Goal: Task Accomplishment & Management: Use online tool/utility

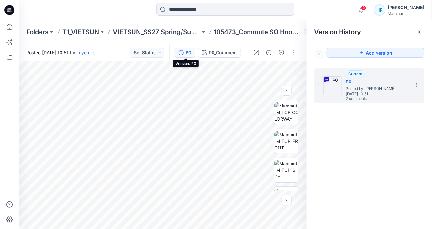
scroll to position [78, 0]
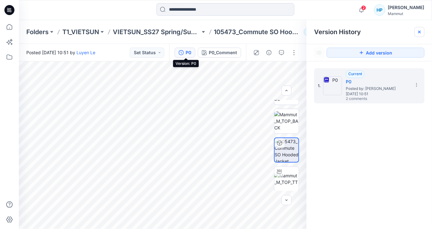
click at [417, 32] on icon at bounding box center [419, 31] width 5 height 5
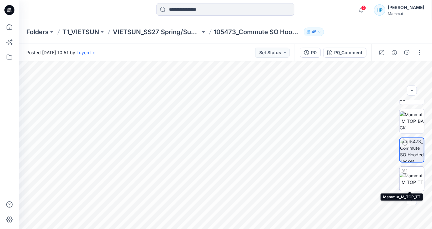
click at [412, 185] on img at bounding box center [412, 178] width 24 height 13
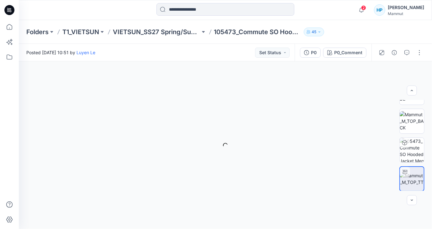
click at [244, 31] on p "105473_Commute SO Hooded Jacket Men AF" at bounding box center [257, 32] width 87 height 9
click at [315, 50] on div "P0" at bounding box center [314, 52] width 6 height 7
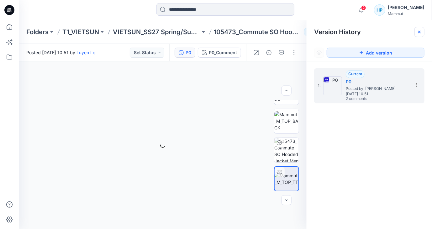
click at [416, 30] on div at bounding box center [419, 32] width 10 height 10
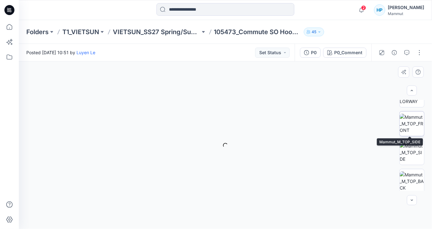
scroll to position [0, 0]
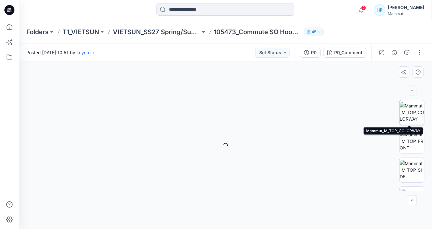
click at [410, 111] on img at bounding box center [412, 112] width 24 height 20
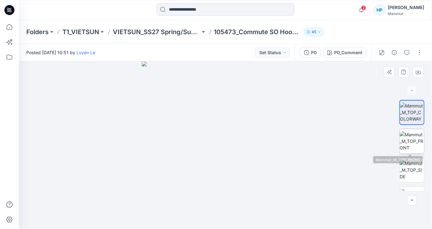
click at [409, 139] on img at bounding box center [412, 141] width 24 height 20
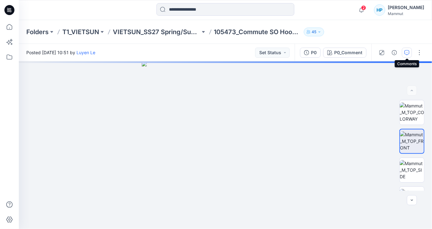
click at [407, 51] on icon "button" at bounding box center [406, 52] width 5 height 5
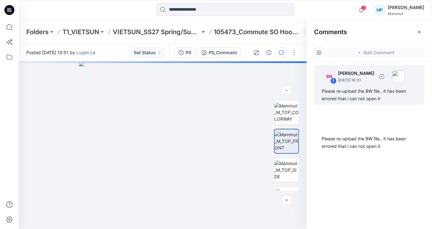
click at [347, 96] on div "Please re-upload the BW file , it has been errored that i can not open it" at bounding box center [368, 94] width 95 height 15
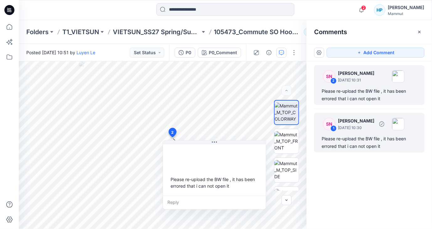
click at [343, 131] on div "SN 1 [PERSON_NAME] [DATE] 10:30" at bounding box center [361, 123] width 86 height 17
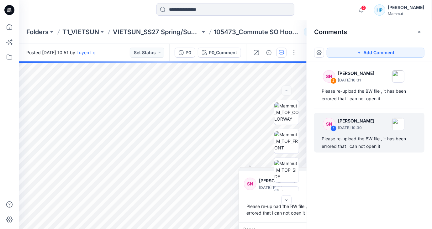
scroll to position [78, 0]
